Goal: Task Accomplishment & Management: Complete application form

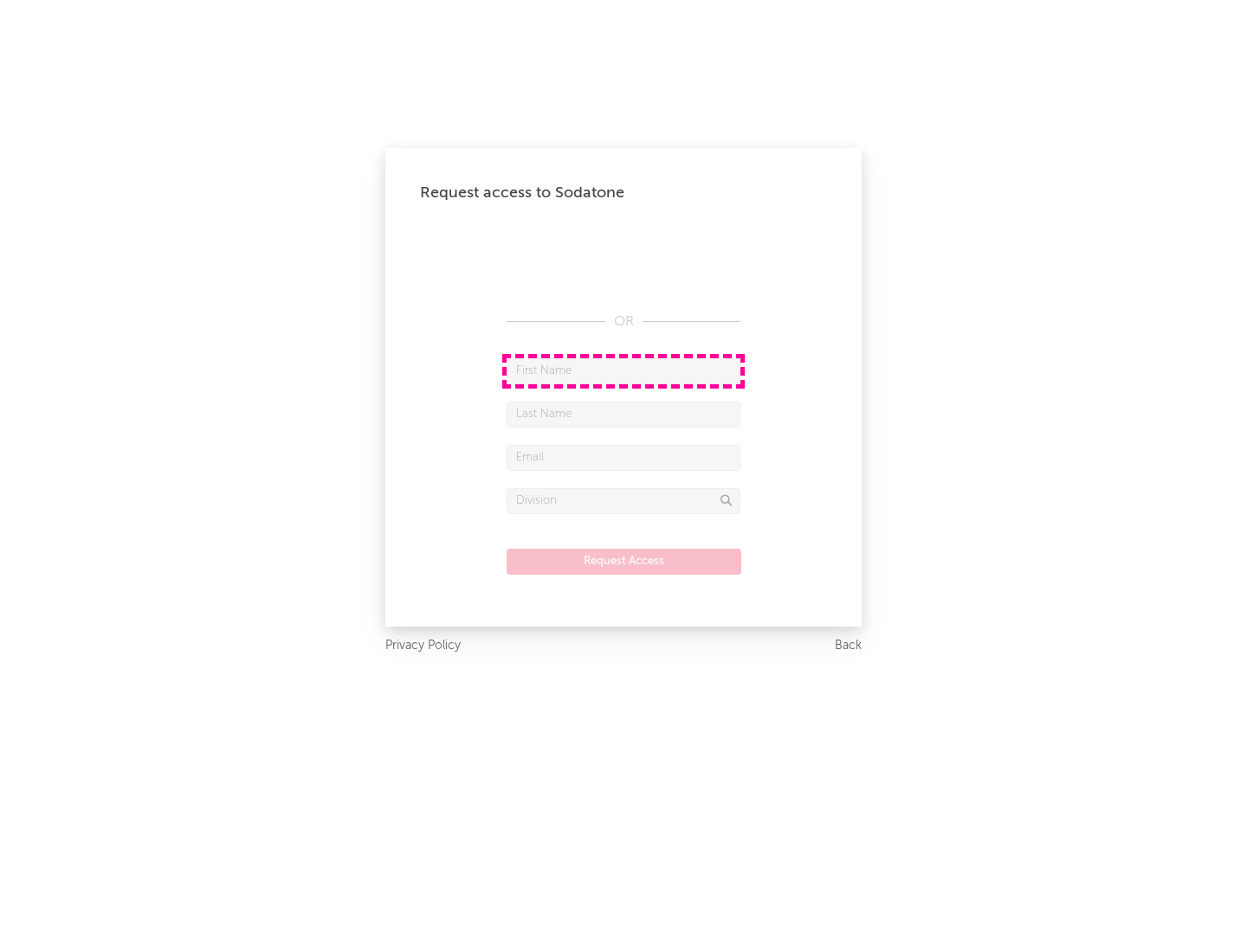
click at [624, 371] on input "text" at bounding box center [624, 371] width 234 height 26
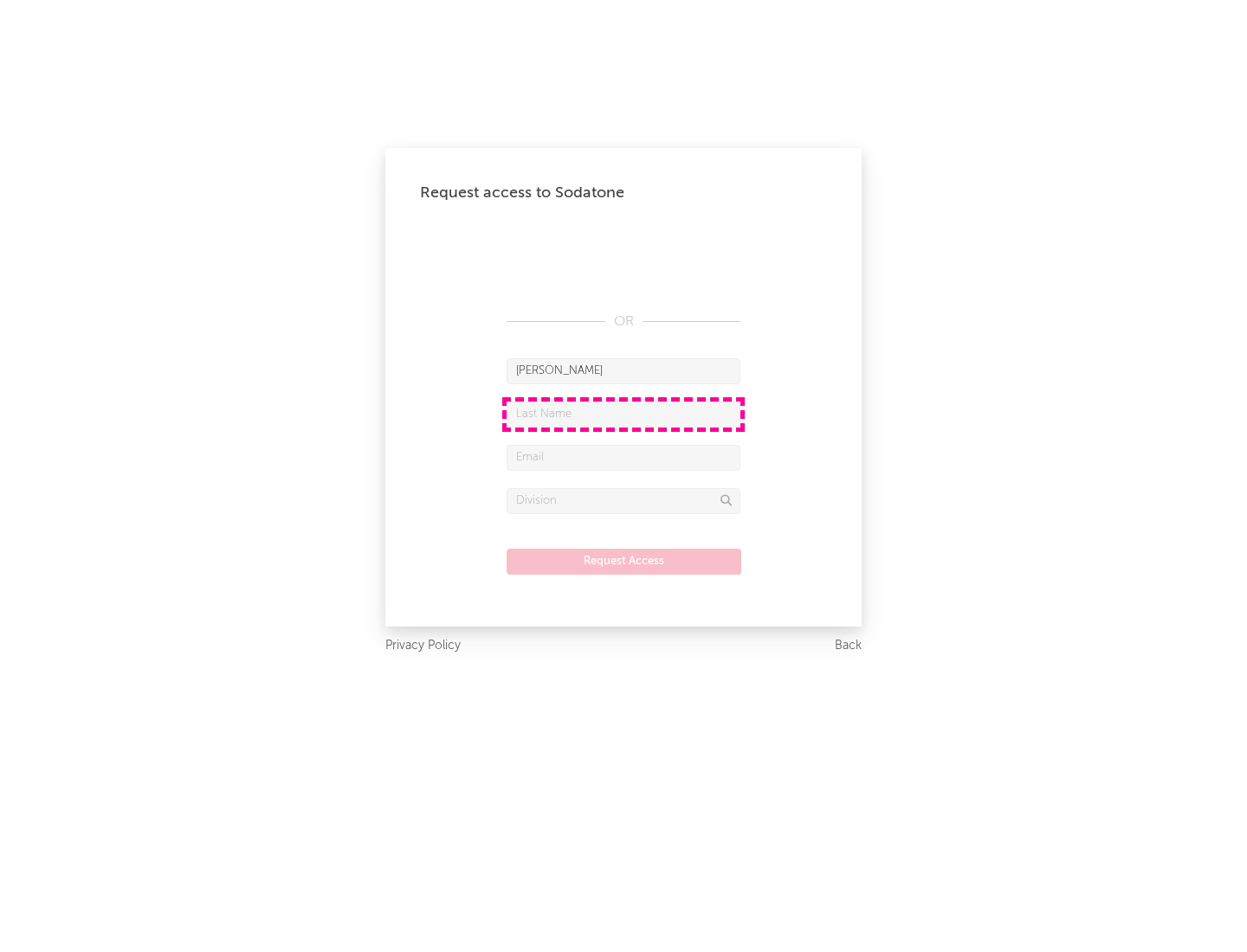
type input "[PERSON_NAME]"
click at [624, 414] on input "text" at bounding box center [624, 415] width 234 height 26
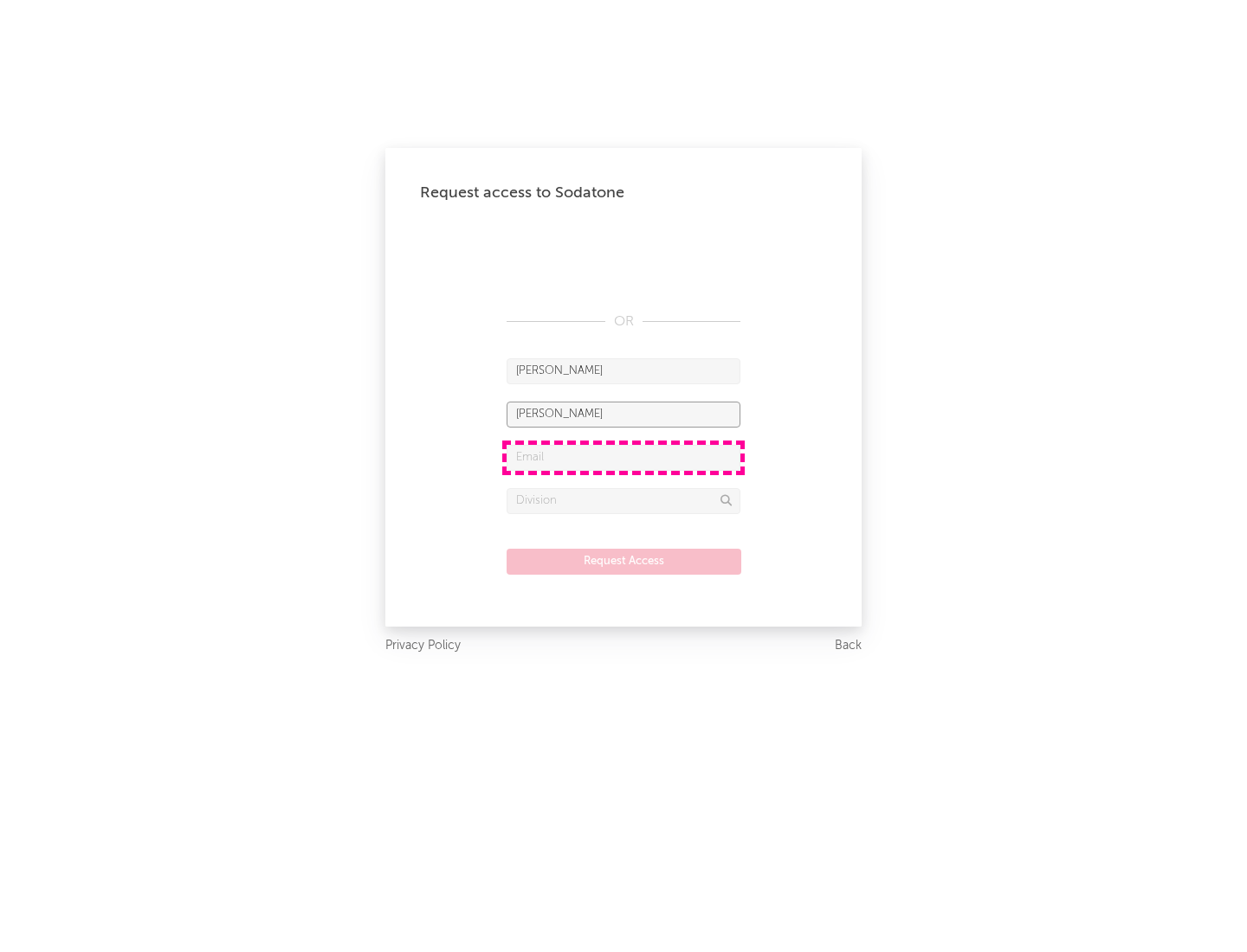
type input "[PERSON_NAME]"
click at [624, 457] on input "text" at bounding box center [624, 458] width 234 height 26
type input "[EMAIL_ADDRESS][DOMAIN_NAME]"
click at [624, 500] on input "text" at bounding box center [624, 501] width 234 height 26
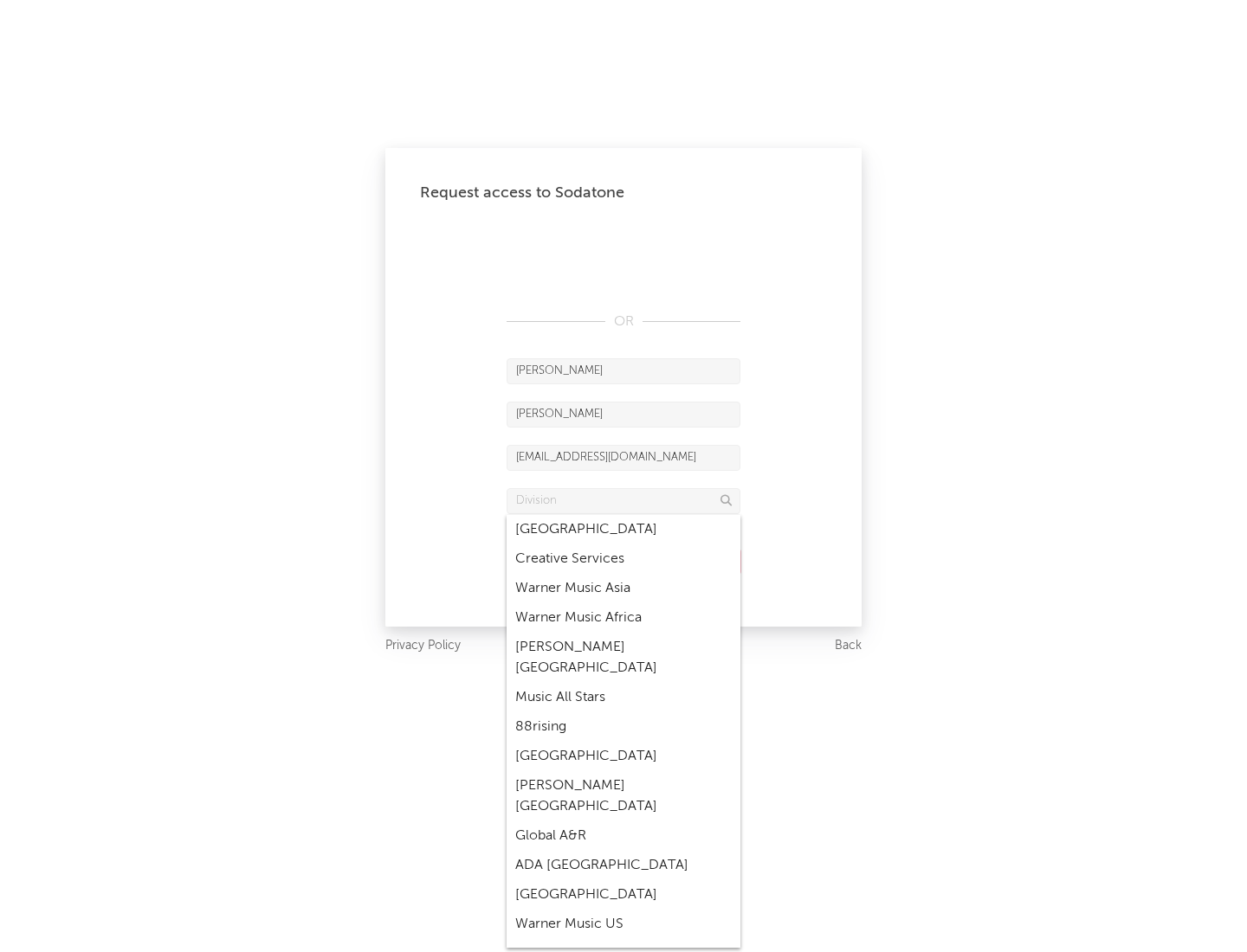
click at [618, 683] on div "Music All Stars" at bounding box center [624, 697] width 234 height 30
type input "Music All Stars"
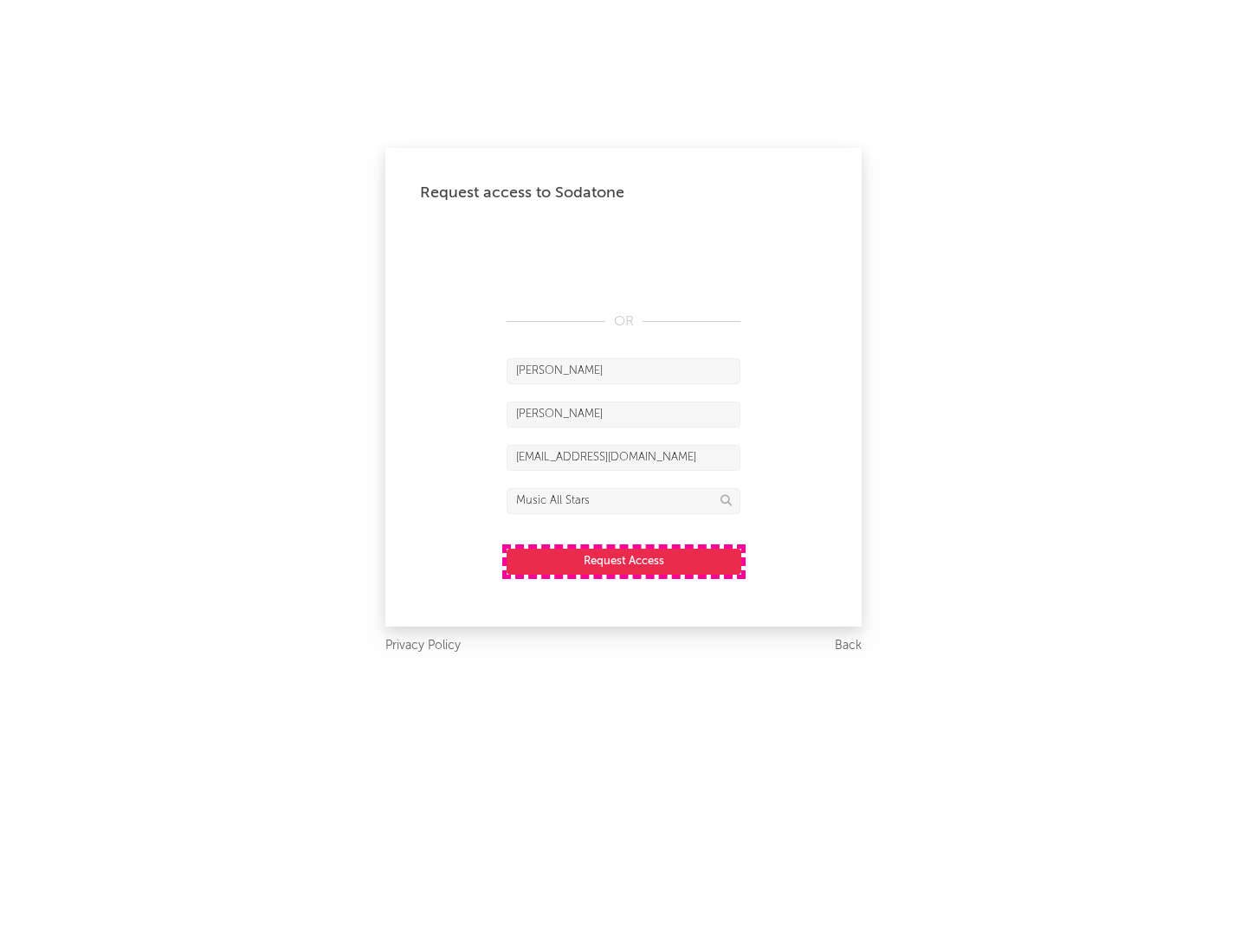
click at [624, 561] on button "Request Access" at bounding box center [624, 561] width 235 height 26
